Goal: Task Accomplishment & Management: Use online tool/utility

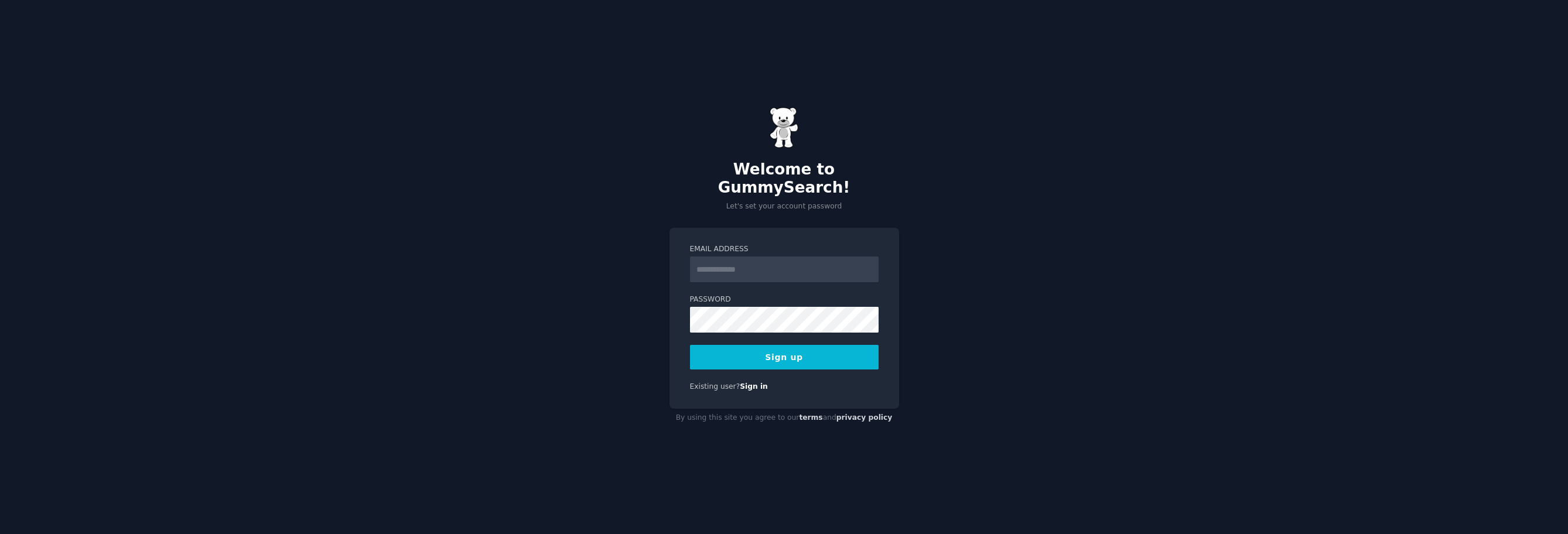
drag, startPoint x: 592, startPoint y: 253, endPoint x: 616, endPoint y: 257, distance: 24.3
click at [596, 253] on div "Welcome to GummySearch! Let's set your account password Email Address Password …" at bounding box center [784, 267] width 1568 height 534
click at [704, 260] on input "Email Address" at bounding box center [784, 270] width 189 height 25
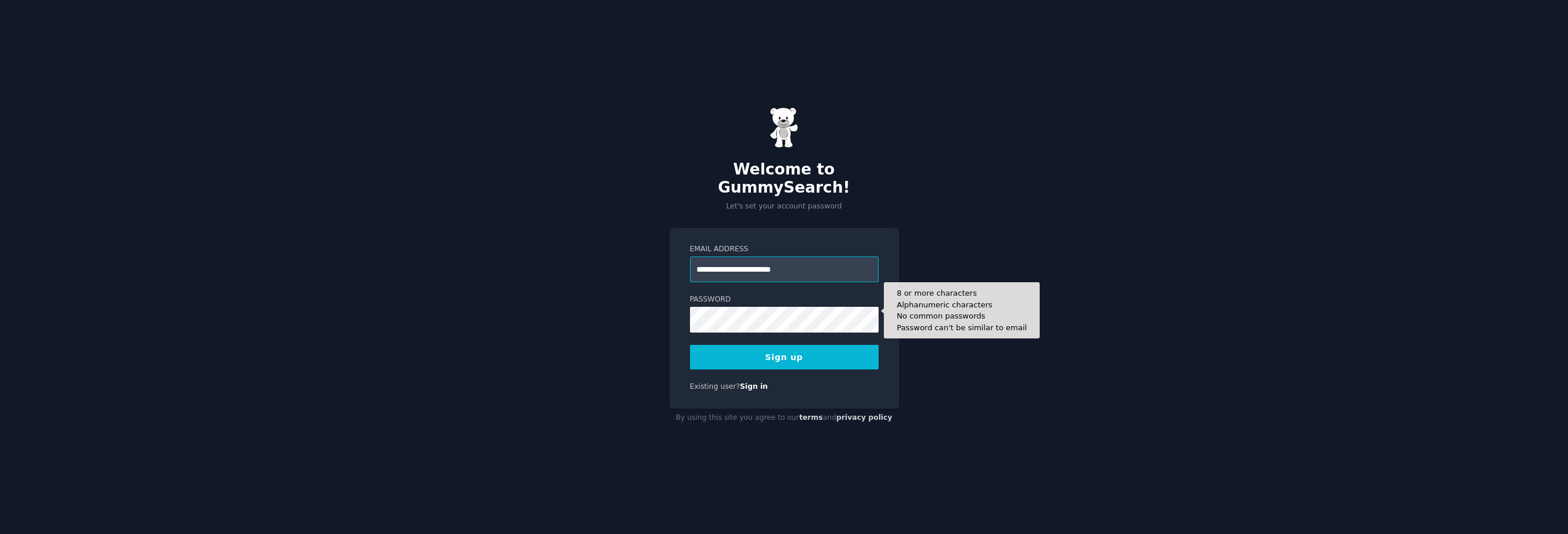
type input "**********"
click at [690, 345] on button "Sign up" at bounding box center [784, 357] width 189 height 25
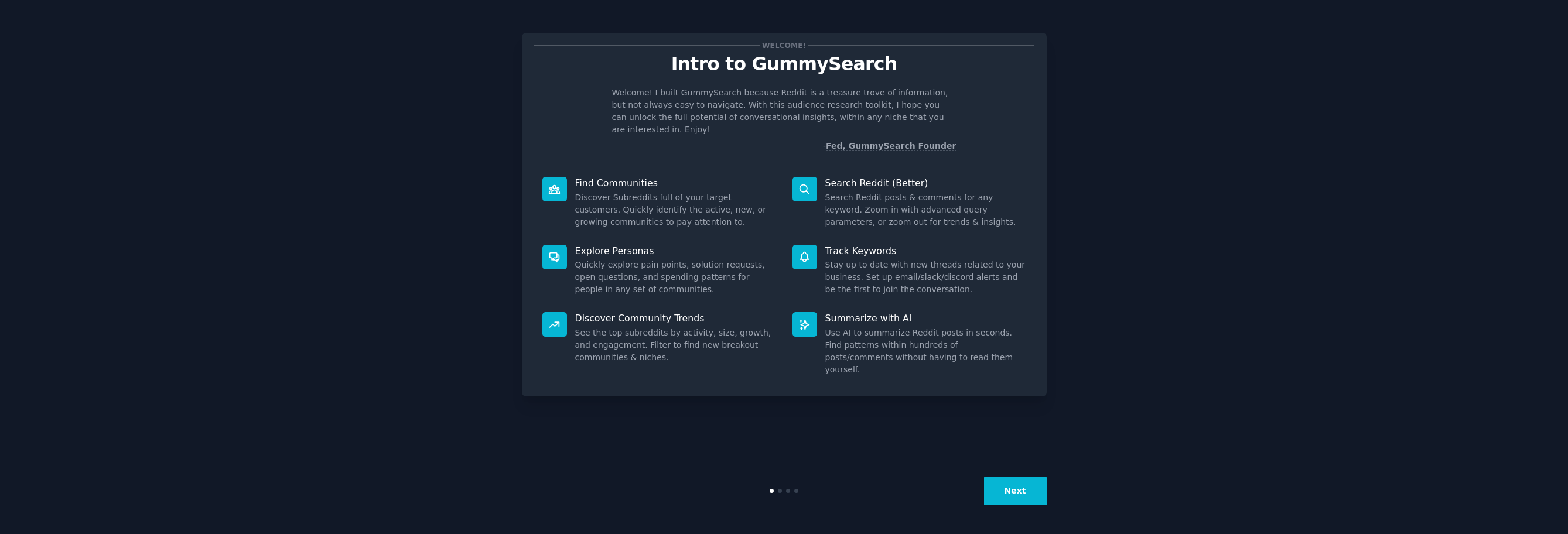
click at [1001, 497] on button "Next" at bounding box center [1015, 491] width 63 height 29
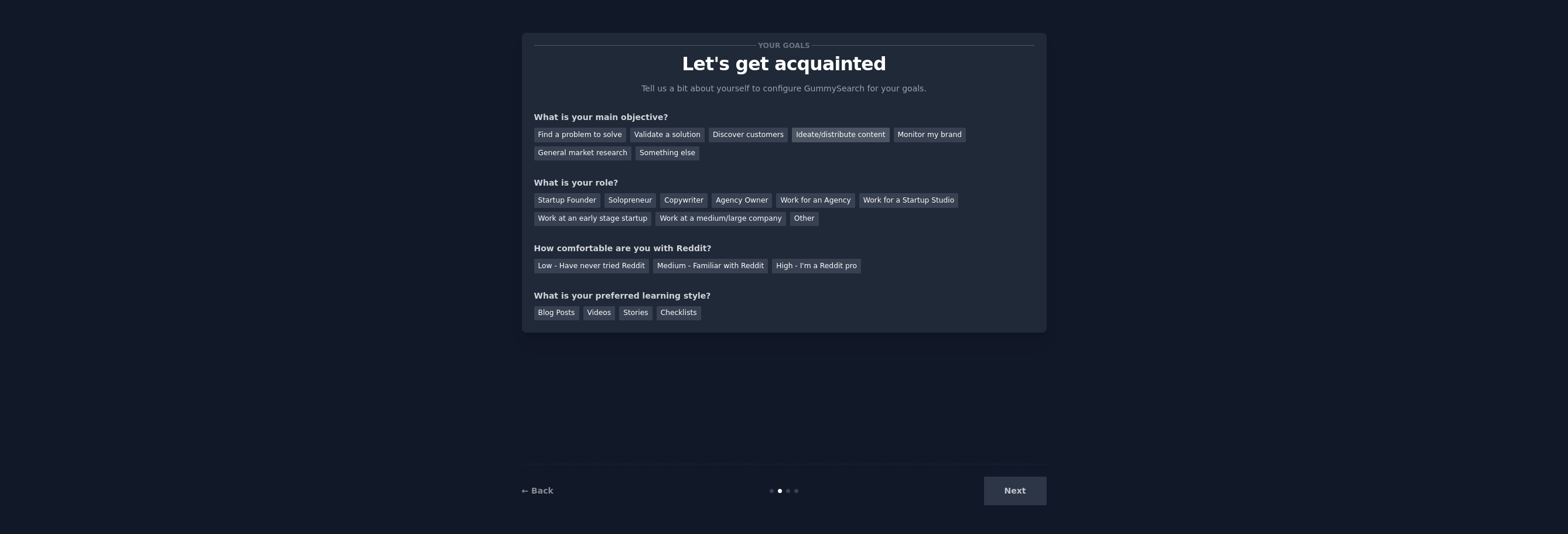
click at [797, 136] on div "Ideate/distribute content" at bounding box center [840, 135] width 97 height 15
click at [901, 138] on div "Monitor my brand" at bounding box center [930, 135] width 72 height 15
click at [632, 146] on div "General market research" at bounding box center [583, 153] width 98 height 15
click at [792, 136] on div "Ideate/distribute content" at bounding box center [840, 135] width 97 height 15
click at [577, 204] on div "Startup Founder" at bounding box center [567, 201] width 66 height 15
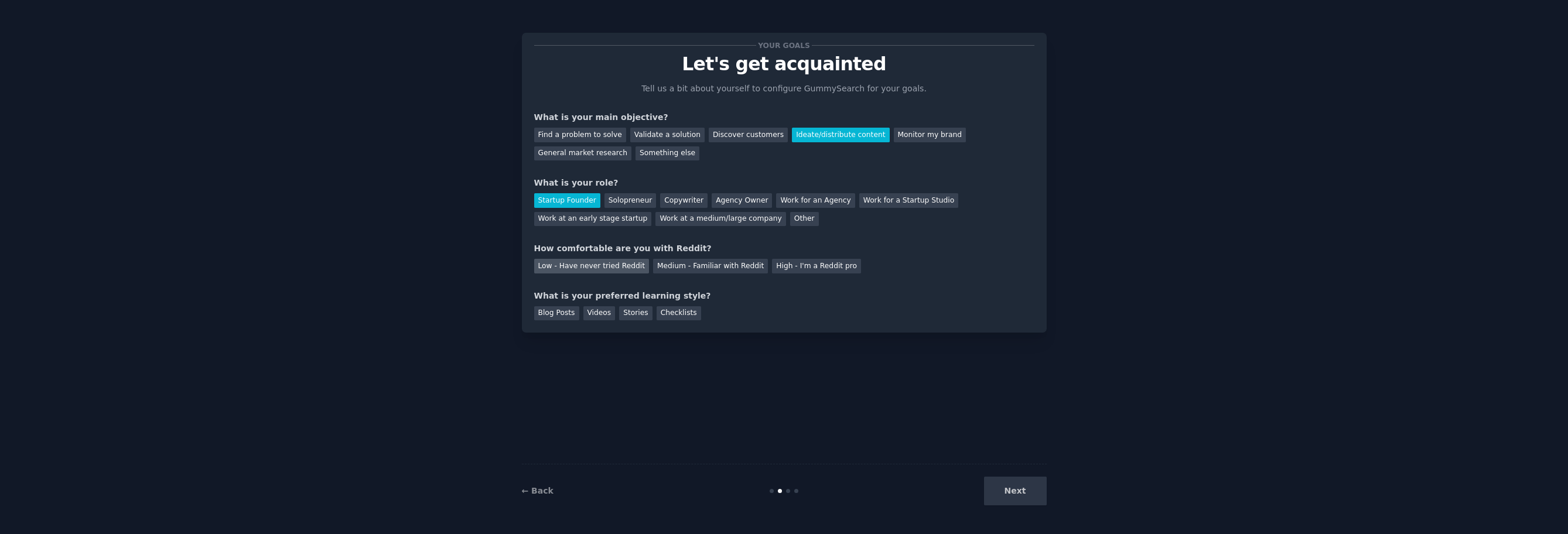
click at [616, 267] on div "Low - Have never tried Reddit" at bounding box center [591, 266] width 114 height 15
click at [625, 313] on div "Stories" at bounding box center [636, 313] width 33 height 15
click at [1021, 499] on button "Next" at bounding box center [1015, 491] width 63 height 29
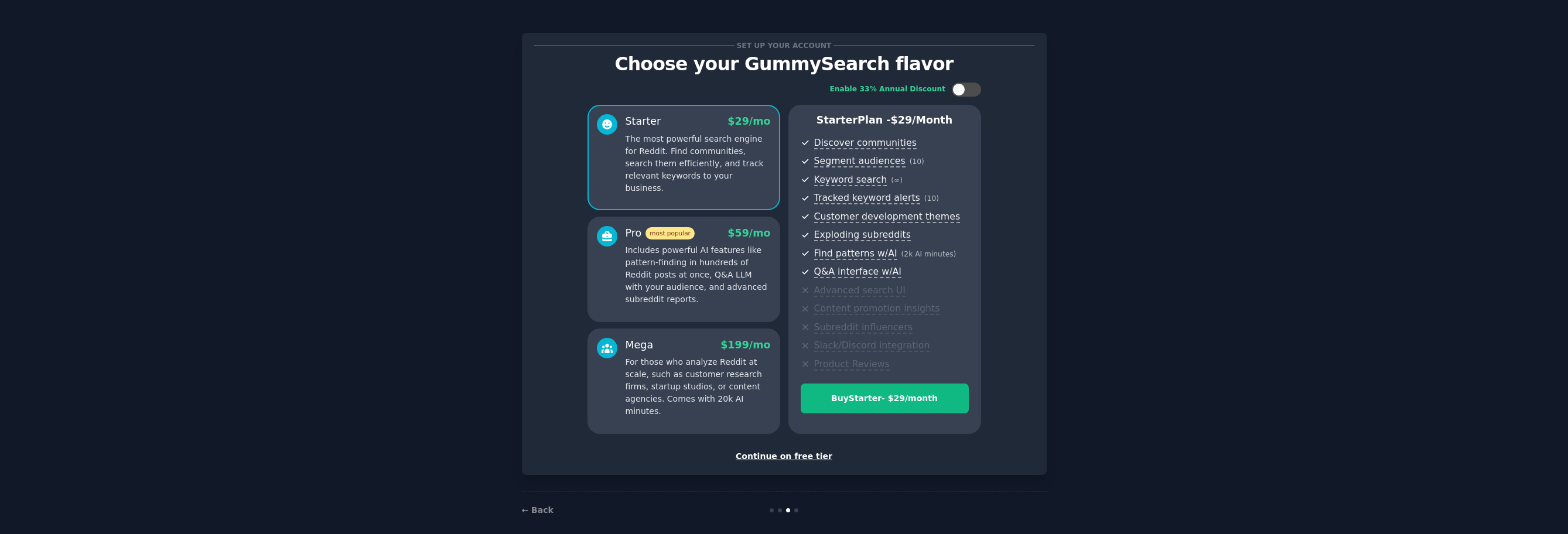
click at [757, 459] on div "Continue on free tier" at bounding box center [784, 457] width 500 height 13
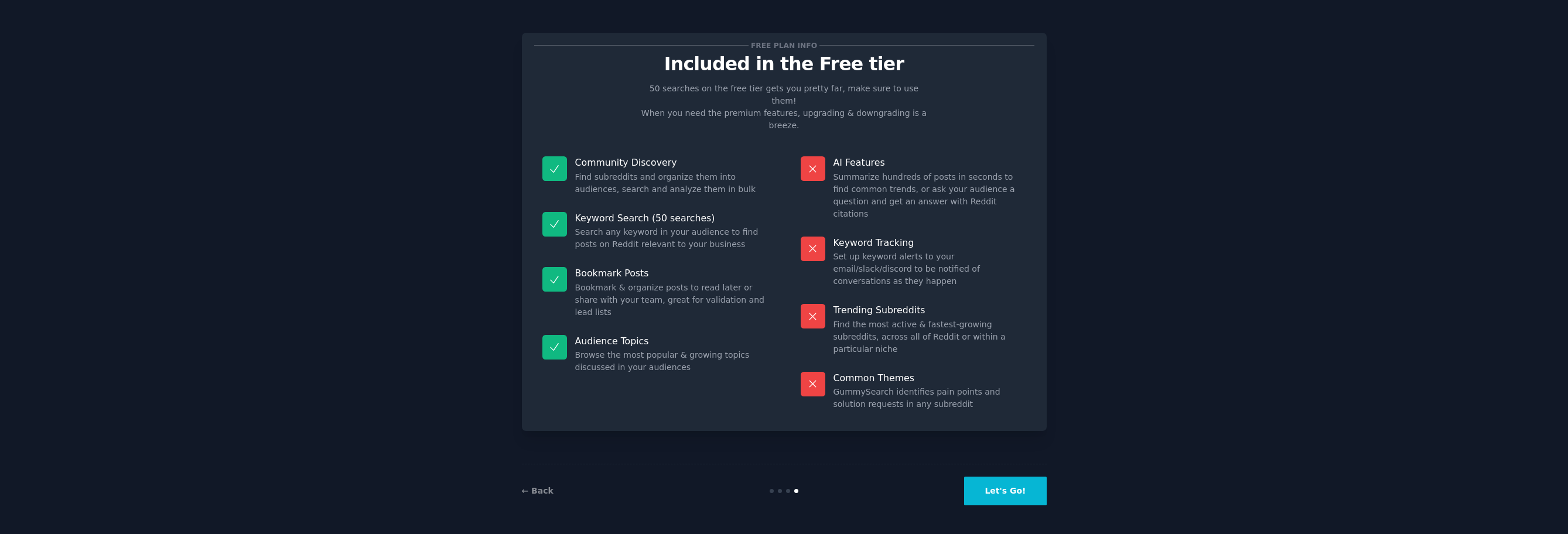
click at [1011, 488] on button "Let's Go!" at bounding box center [1005, 491] width 82 height 29
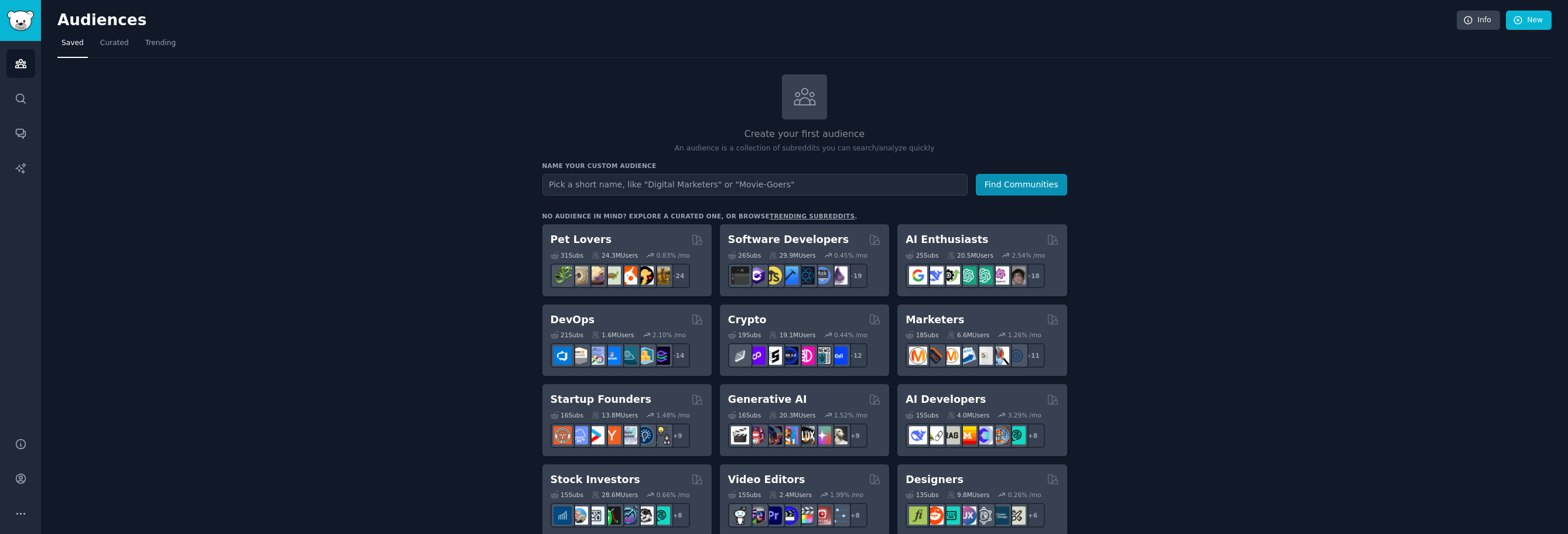
click at [597, 181] on input "text" at bounding box center [755, 185] width 425 height 22
type input "[GEOGRAPHIC_DATA]"
click at [976, 174] on button "Find Communities" at bounding box center [1021, 185] width 92 height 22
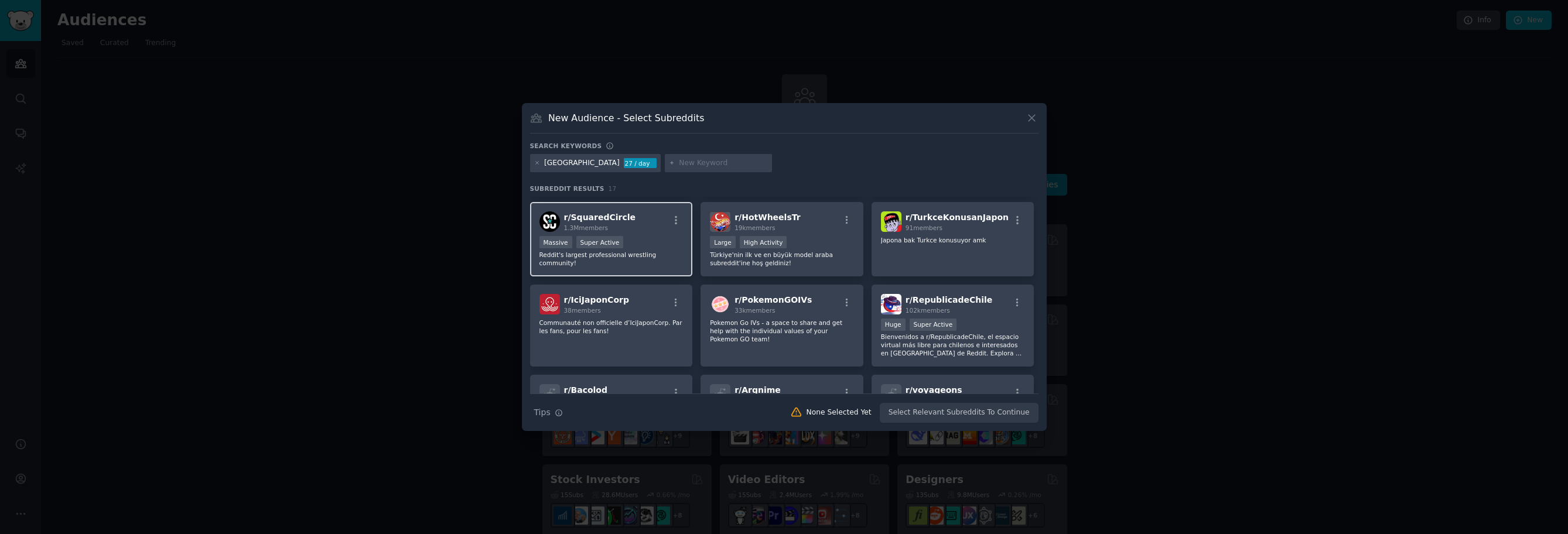
scroll to position [201, 0]
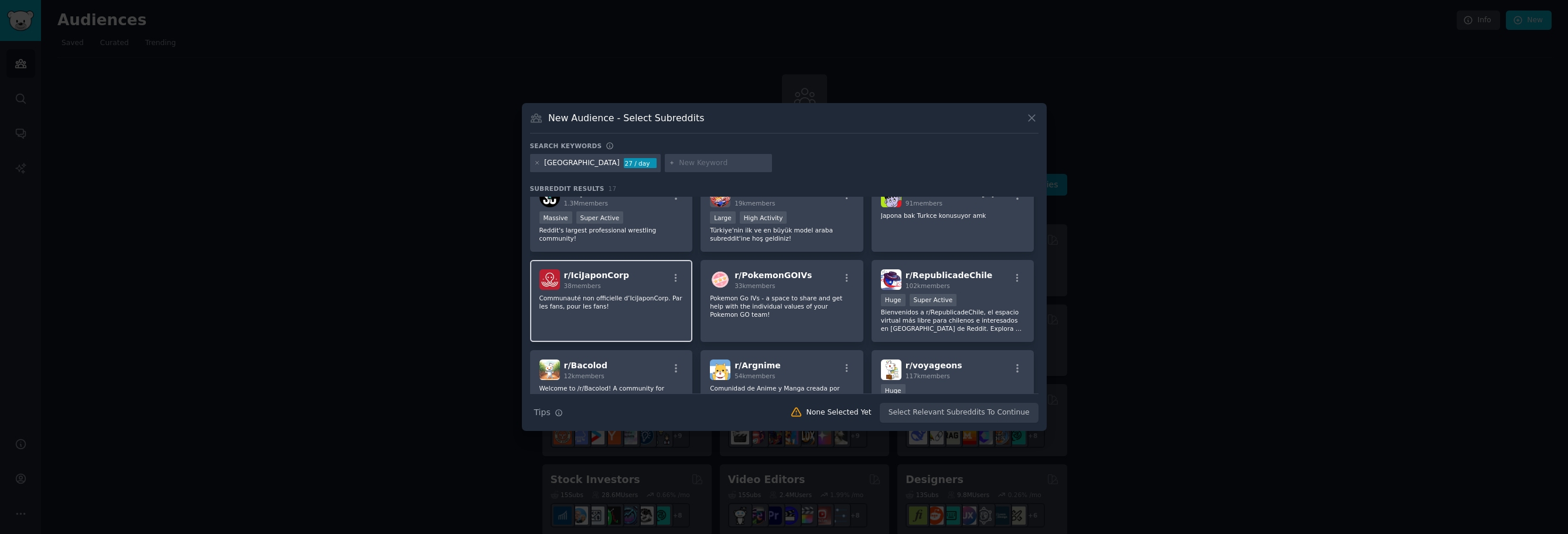
click at [640, 297] on p "Communauté non officielle d’IciJaponCorp. Par les fans, pour les fans!" at bounding box center [611, 302] width 144 height 16
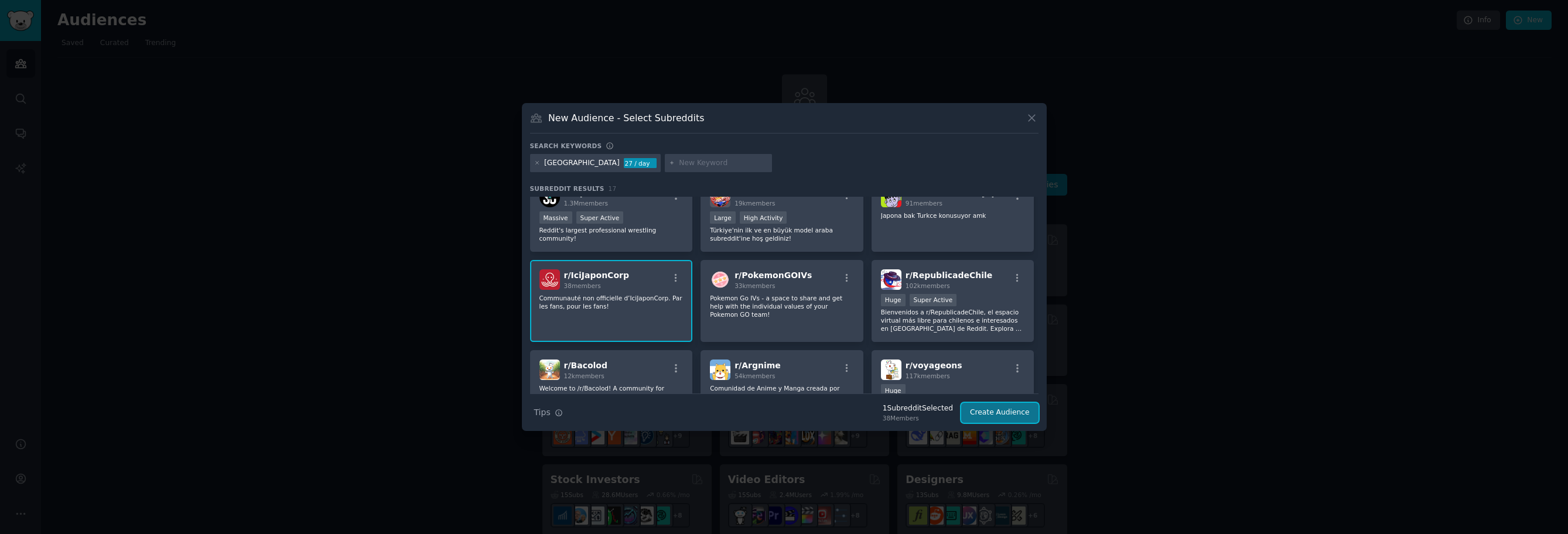
click at [981, 414] on button "Create Audience" at bounding box center [1000, 413] width 77 height 20
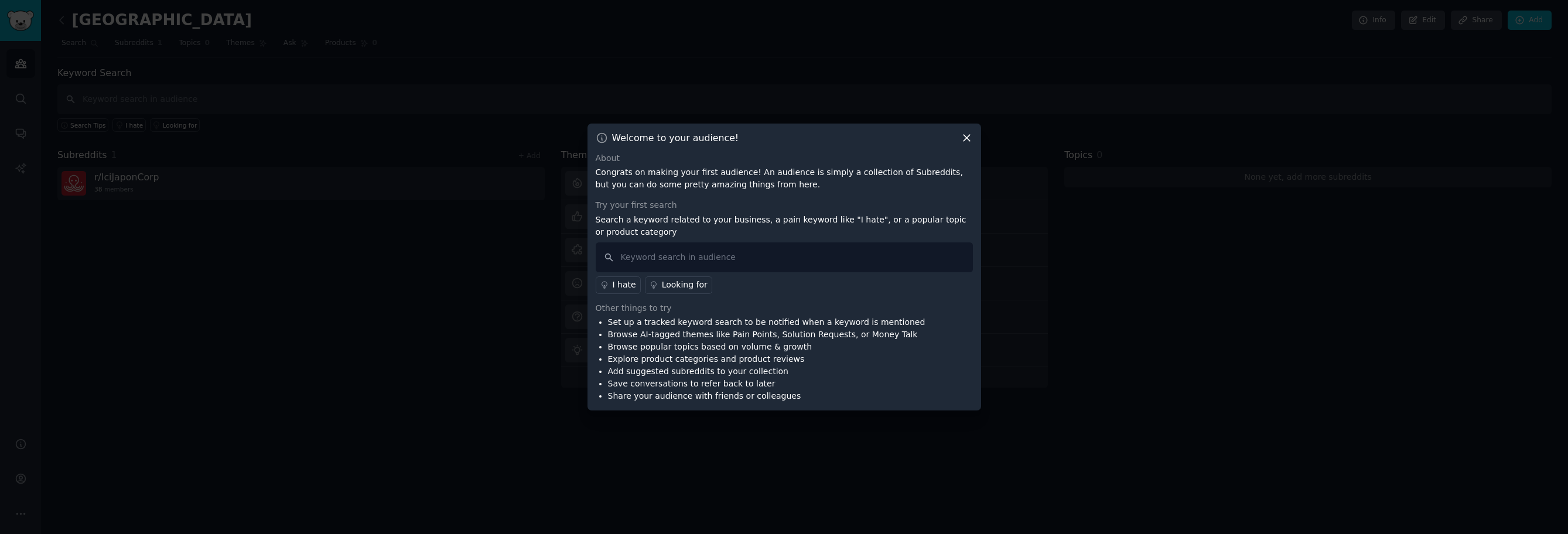
click at [963, 140] on icon at bounding box center [967, 138] width 13 height 13
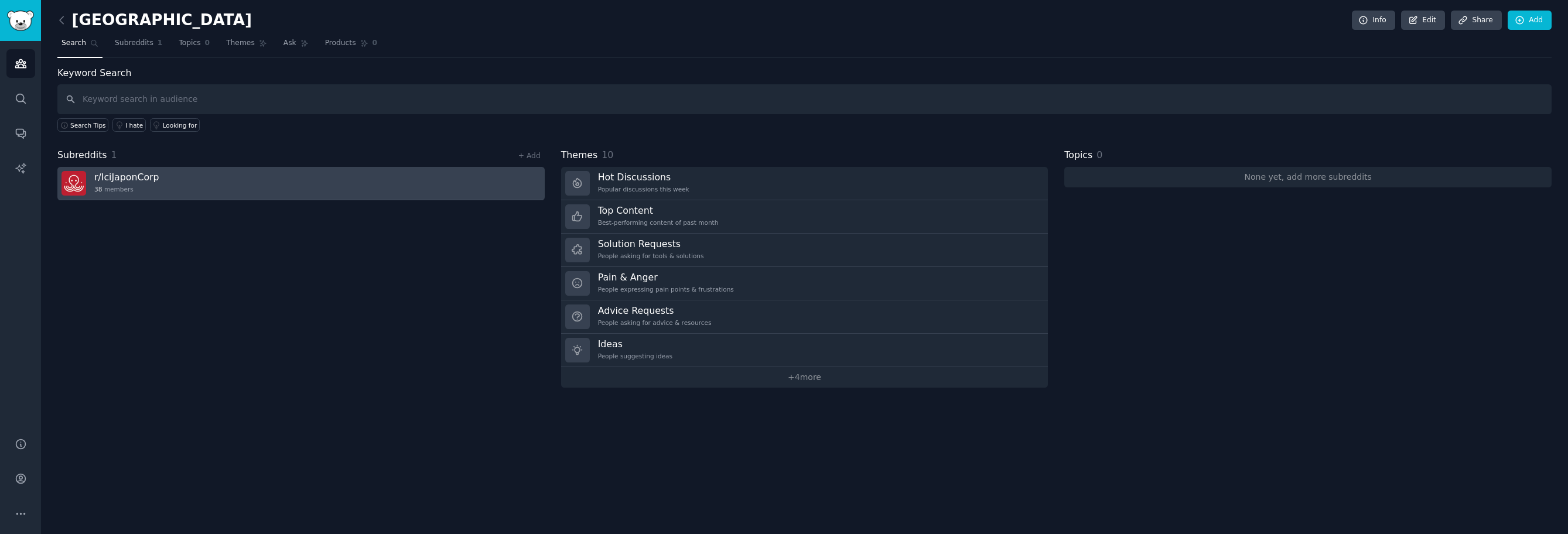
click at [207, 182] on link "r/ IciJaponCorp 38 members" at bounding box center [301, 183] width 488 height 34
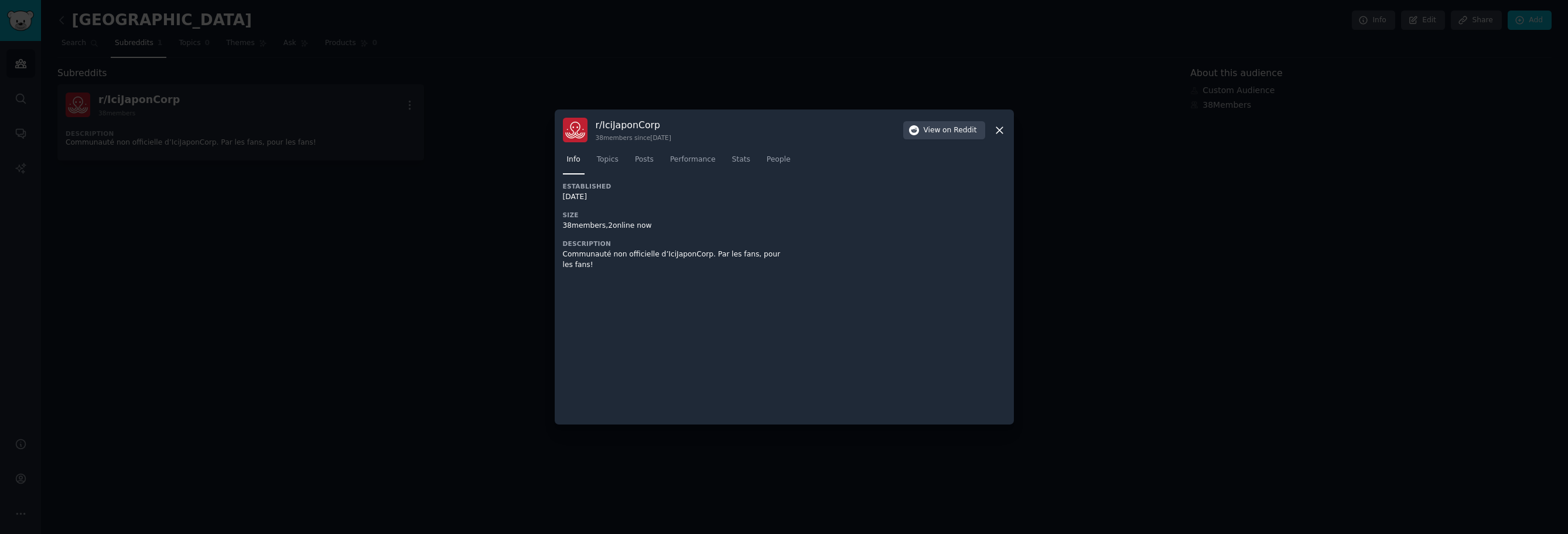
click at [1002, 133] on icon at bounding box center [1000, 130] width 6 height 6
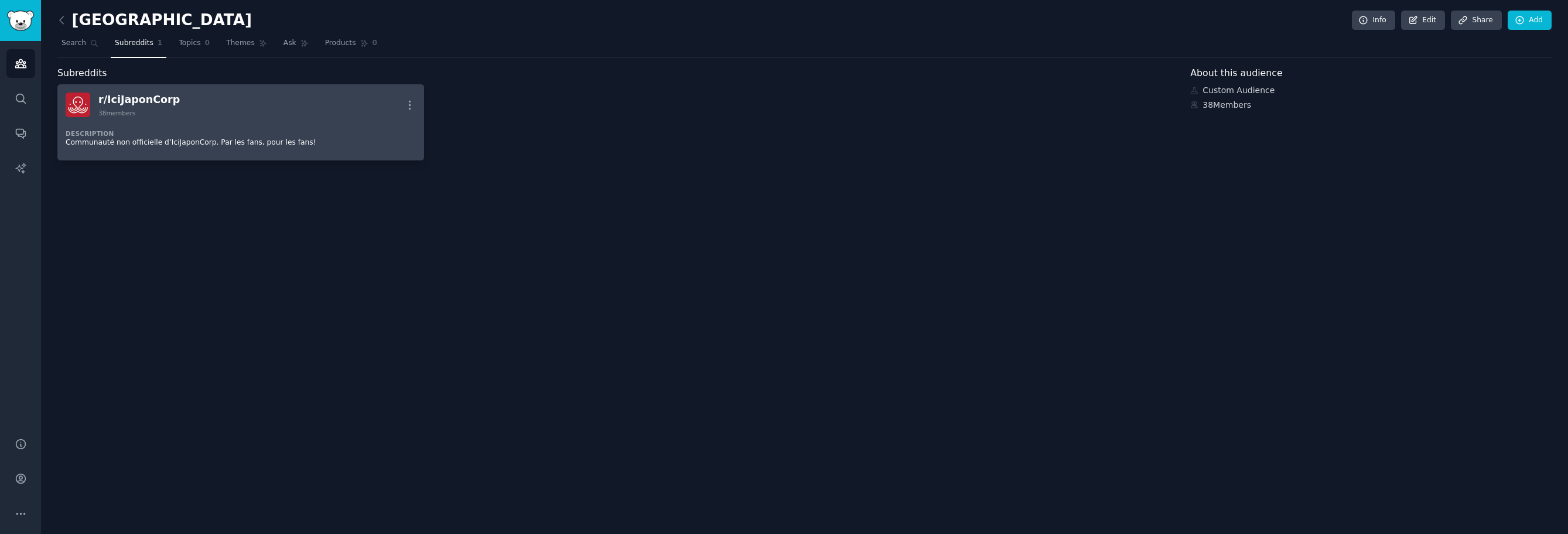
click at [289, 143] on p "Communauté non officielle d’IciJaponCorp. Par les fans, pour les fans!" at bounding box center [241, 143] width 350 height 11
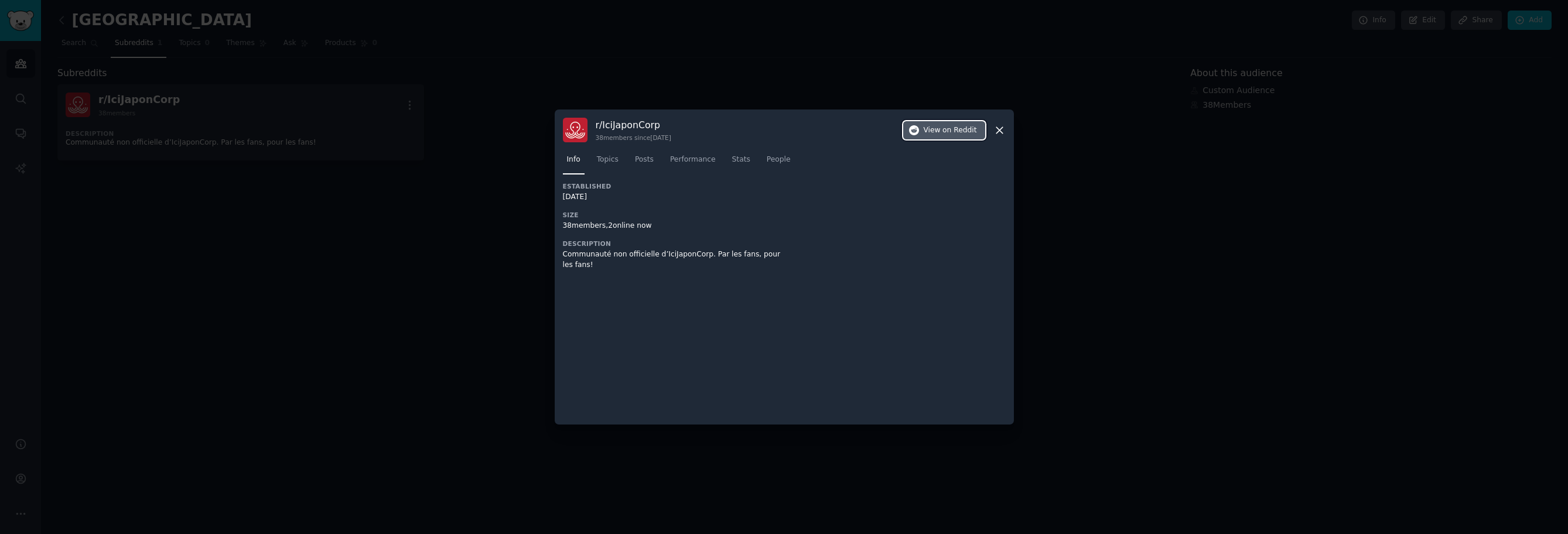
click at [962, 132] on span "on Reddit" at bounding box center [959, 131] width 34 height 11
